Goal: Task Accomplishment & Management: Complete application form

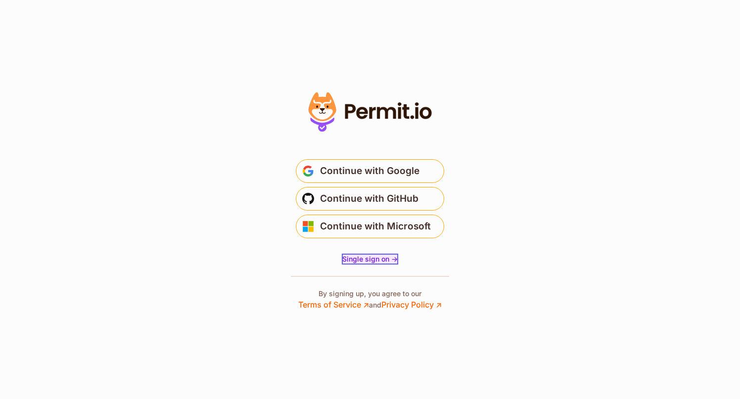
click at [371, 258] on span "Single sign on ->" at bounding box center [369, 259] width 55 height 8
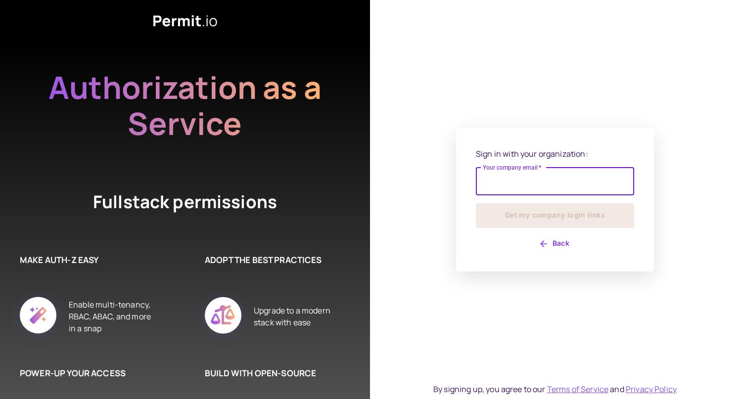
click at [526, 175] on input "Your company email   *" at bounding box center [555, 182] width 158 height 28
type input "**********"
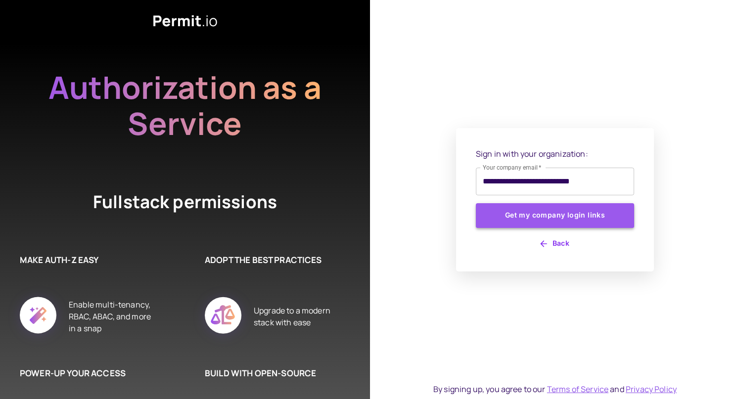
click at [538, 218] on button "Get my company login links" at bounding box center [555, 215] width 158 height 25
